Goal: Find specific page/section: Find specific page/section

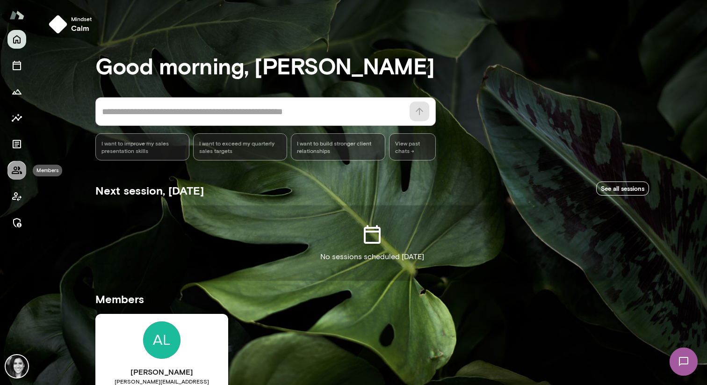
click at [22, 173] on button "Members" at bounding box center [16, 170] width 19 height 19
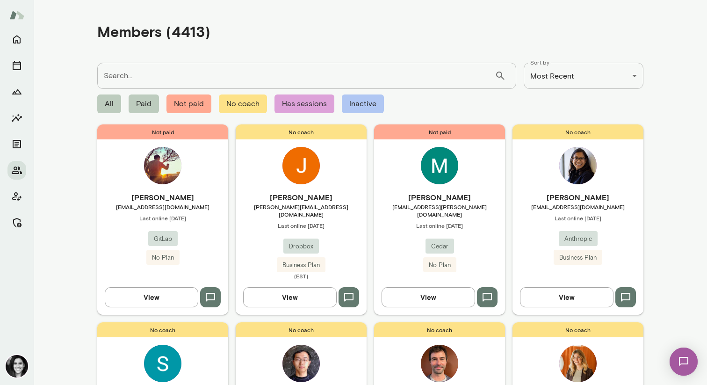
click at [190, 171] on div "Not paid [PERSON_NAME] [EMAIL_ADDRESS][DOMAIN_NAME] Last online [DATE] GitLab N…" at bounding box center [162, 219] width 131 height 190
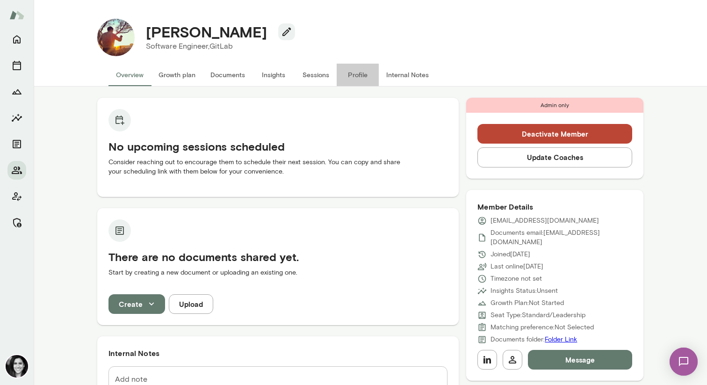
click at [353, 74] on button "Profile" at bounding box center [358, 75] width 42 height 22
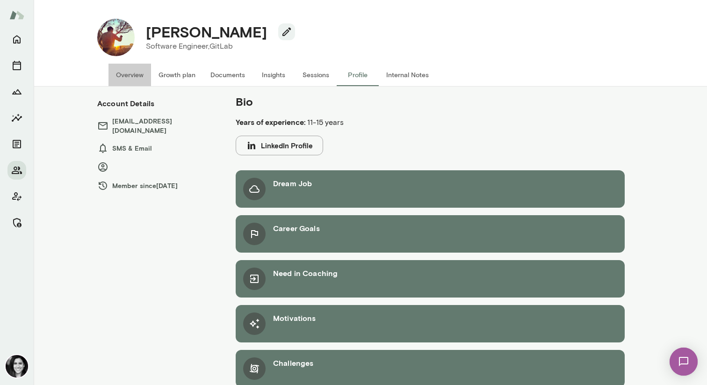
click at [129, 78] on button "Overview" at bounding box center [129, 75] width 43 height 22
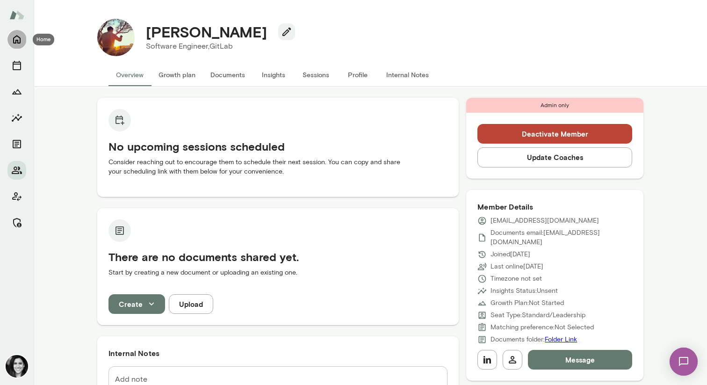
click at [22, 37] on icon "Home" at bounding box center [16, 39] width 11 height 11
